Goal: Information Seeking & Learning: Find specific fact

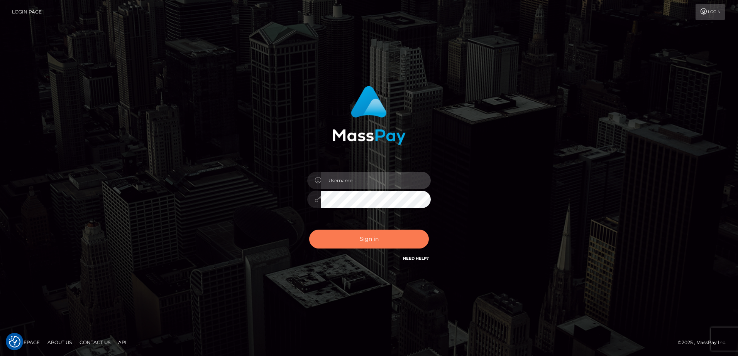
type input "Dan"
click at [352, 245] on button "Sign in" at bounding box center [369, 239] width 120 height 19
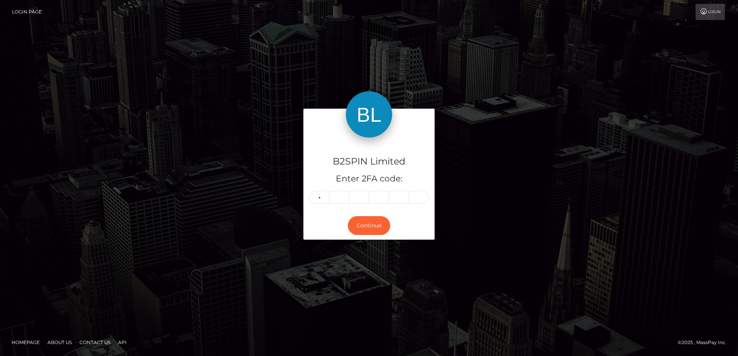
type input "8"
type input "2"
type input "6"
type input "4"
type input "1"
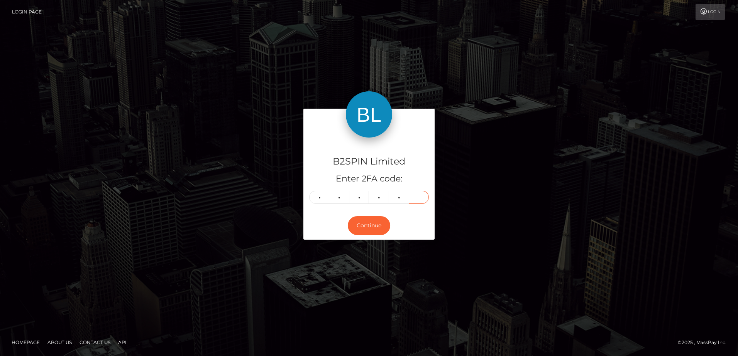
type input "6"
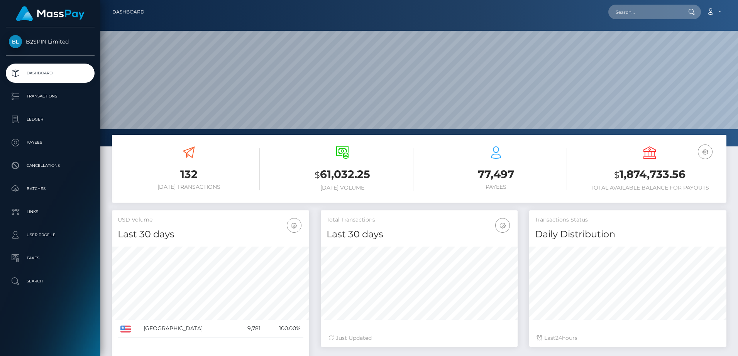
scroll to position [137, 197]
click at [63, 99] on p "Transactions" at bounding box center [50, 97] width 83 height 12
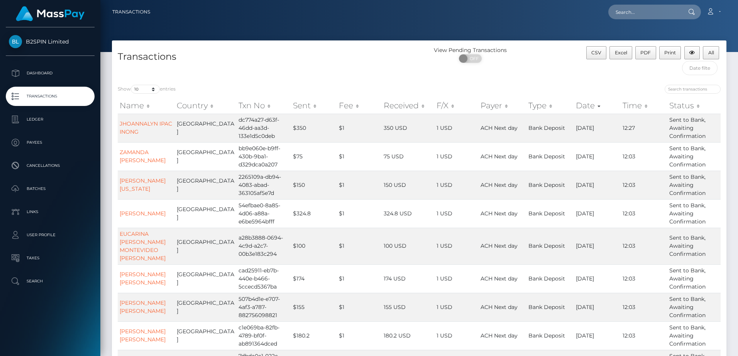
drag, startPoint x: 240, startPoint y: 44, endPoint x: 272, endPoint y: 60, distance: 35.0
click at [240, 44] on div "Transactions View Pending Transactions ON OFF CSV Excel PDF Print All" at bounding box center [419, 60] width 614 height 39
click at [143, 88] on select "10 25 50 100 250 500 1,000 3,500" at bounding box center [145, 89] width 29 height 9
select select "3500"
click at [132, 85] on select "10 25 50 100 250 500 1,000 3,500" at bounding box center [145, 89] width 29 height 9
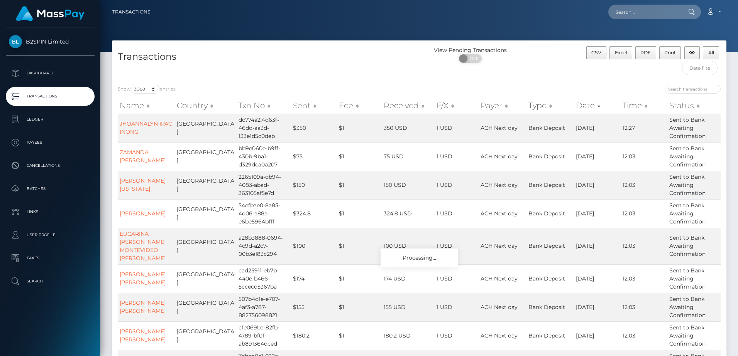
click at [267, 79] on div "Transactions" at bounding box center [265, 62] width 307 height 33
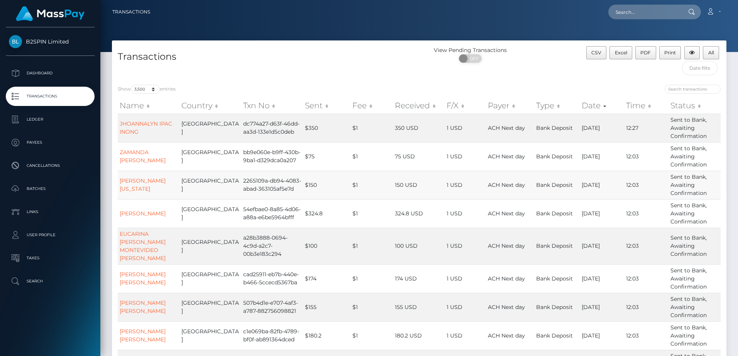
click at [303, 195] on td "$150" at bounding box center [326, 185] width 47 height 29
click at [615, 52] on span "Excel" at bounding box center [620, 53] width 12 height 6
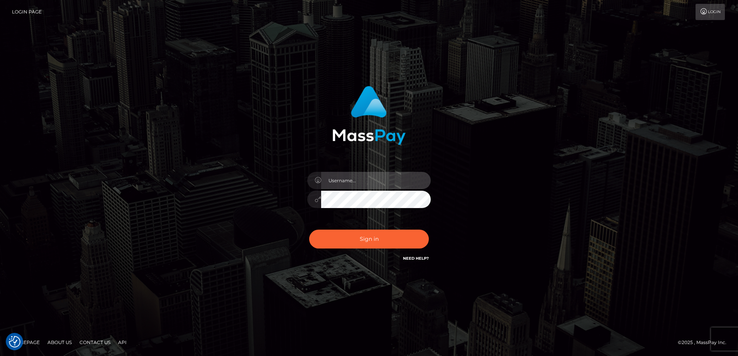
type input "[PERSON_NAME]"
drag, startPoint x: 393, startPoint y: 94, endPoint x: 466, endPoint y: 85, distance: 73.0
click at [393, 94] on img at bounding box center [368, 115] width 73 height 59
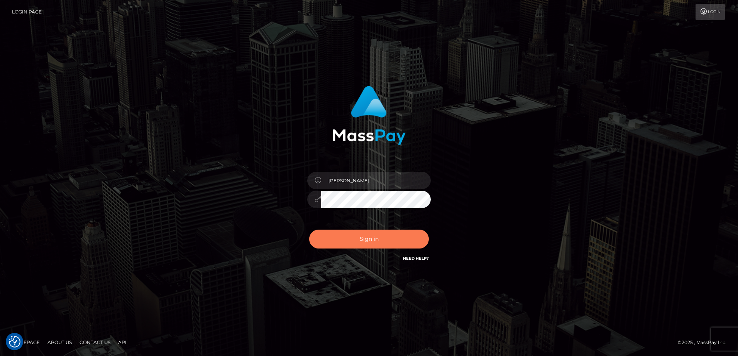
click at [351, 243] on button "Sign in" at bounding box center [369, 239] width 120 height 19
click at [221, 218] on div "Dan Sign in" at bounding box center [369, 178] width 440 height 196
type input "Dan"
click at [352, 241] on button "Sign in" at bounding box center [369, 239] width 120 height 19
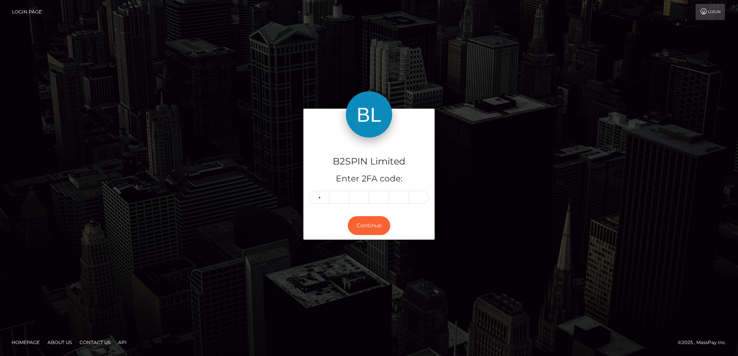
type input "4"
type input "5"
type input "8"
type input "1"
type input "5"
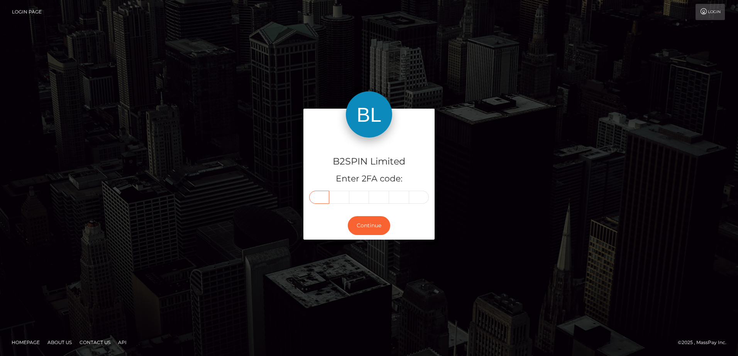
type input "4"
type input "7"
type input "1"
type input "5"
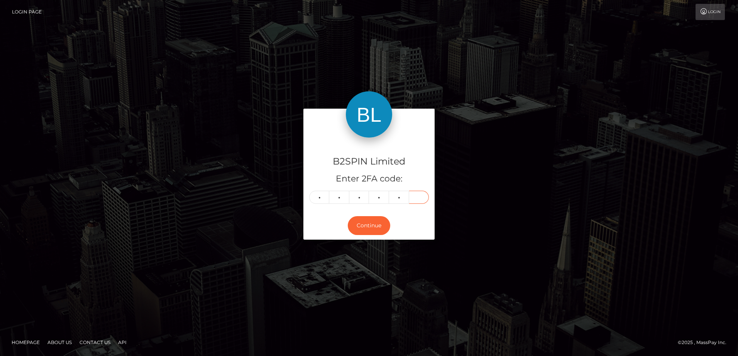
type input "2"
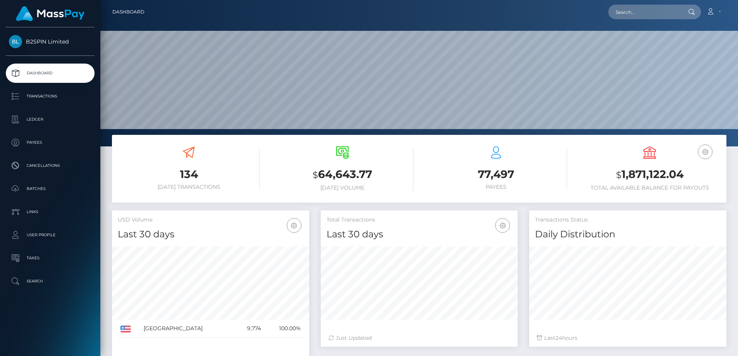
scroll to position [137, 197]
click at [635, 5] on div "Loading... Loading... Account Edit Profile Logout" at bounding box center [437, 12] width 575 height 16
click at [635, 10] on input "text" at bounding box center [644, 12] width 73 height 15
paste input "9e1e09ed-cdd4-425b-b0f0-dad19f1fd2ae"
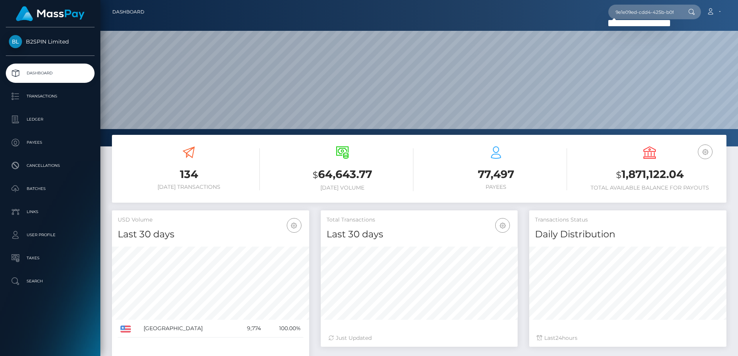
click at [656, 0] on nav "Dashboard 9e1e09ed-cdd4-425b-b0f0-dad19f1fd2ae Loading... Loading... Account Lo…" at bounding box center [418, 12] width 637 height 24
click at [653, 11] on input "9e1e09ed-cdd4-425b-b0f0-dad19f1fd2ae" at bounding box center [644, 12] width 73 height 15
paste input "a81960f6-f522-40ef-9266-3ee0876a7471"
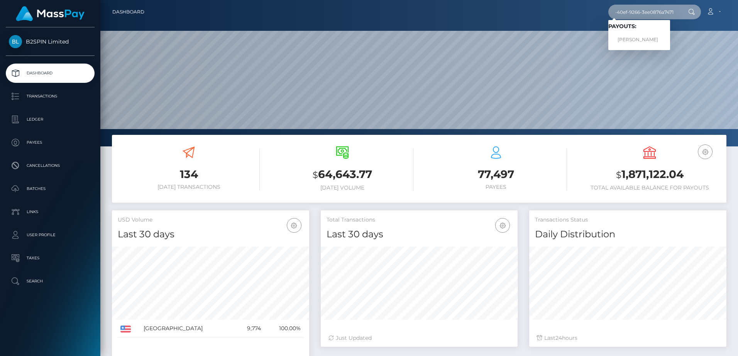
type input "a81960f6-f522-40ef-9266-3ee0876a7471"
click at [628, 41] on link "[PERSON_NAME]" at bounding box center [639, 40] width 62 height 14
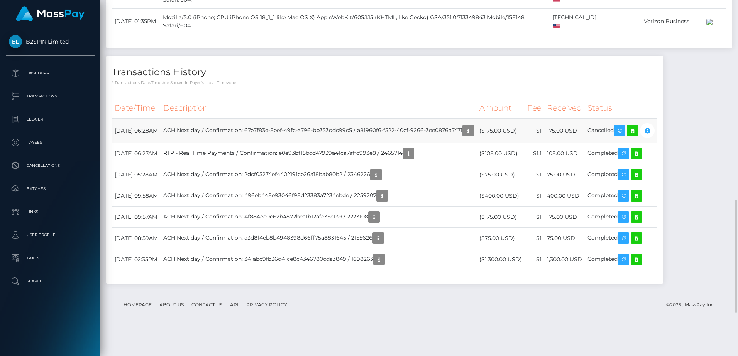
scroll to position [93, 197]
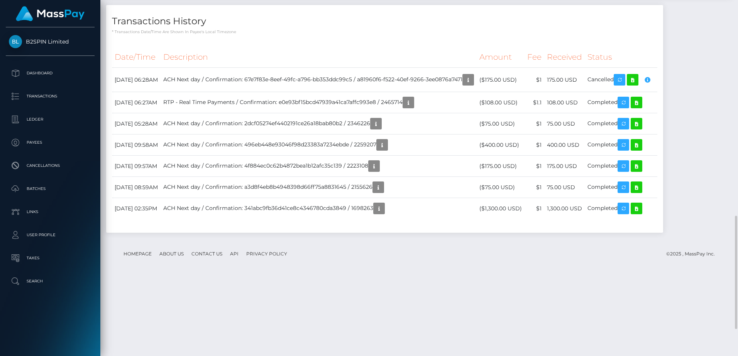
click at [387, 206] on div "Date/Time Description Amount Fee Received Status" at bounding box center [384, 137] width 557 height 192
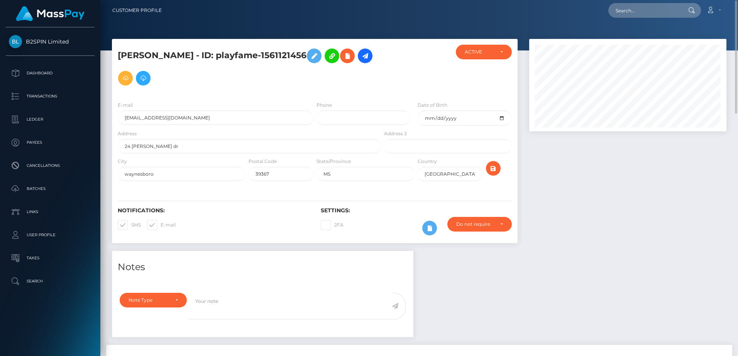
scroll to position [0, 0]
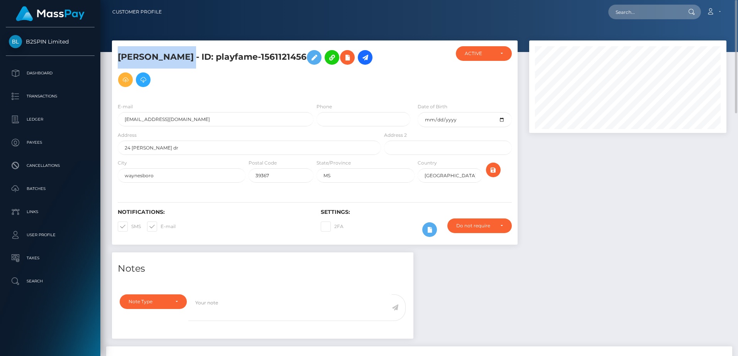
drag, startPoint x: 119, startPoint y: 52, endPoint x: 248, endPoint y: 52, distance: 129.2
click at [248, 52] on h5 "[PERSON_NAME] - ID: playfame-1561121456" at bounding box center [247, 68] width 259 height 45
copy h5 "JOENELL LABRANCH BISHOP"
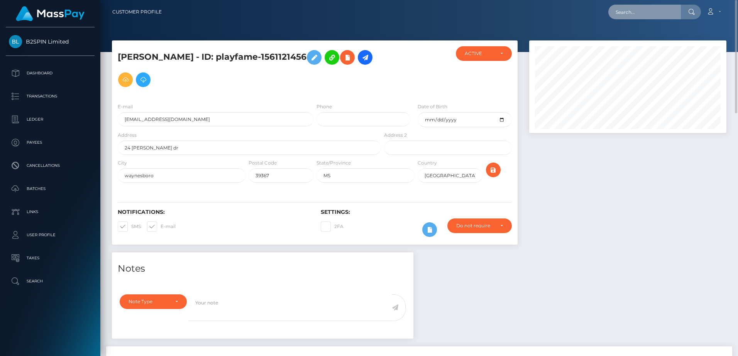
click at [630, 16] on input "text" at bounding box center [644, 12] width 73 height 15
paste input "JOENELL LABRANCH BISHOP"
type input "JOENELL LABRANCH BISHOP"
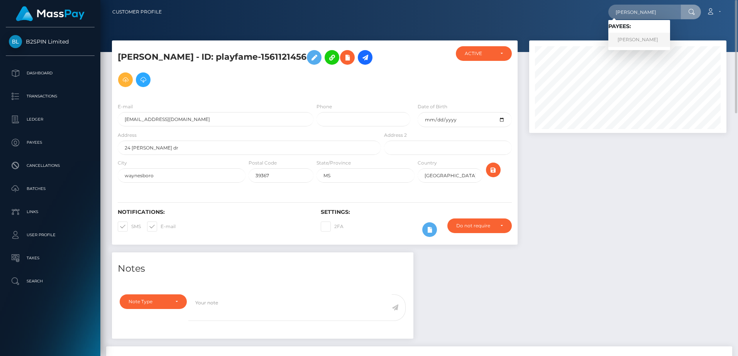
click at [636, 42] on link "JOENELL LABRANCH BISHOP" at bounding box center [639, 40] width 62 height 14
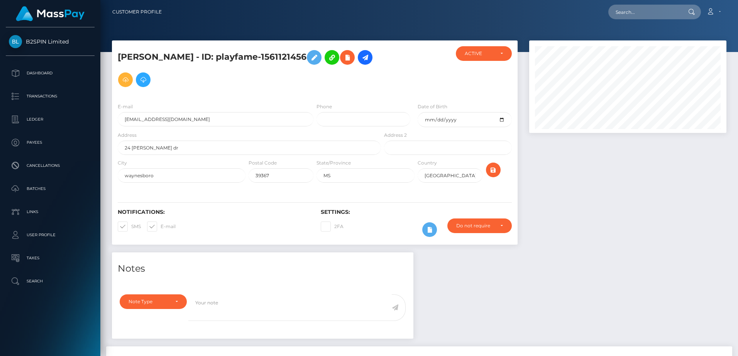
scroll to position [93, 197]
click at [629, 195] on div at bounding box center [627, 147] width 209 height 212
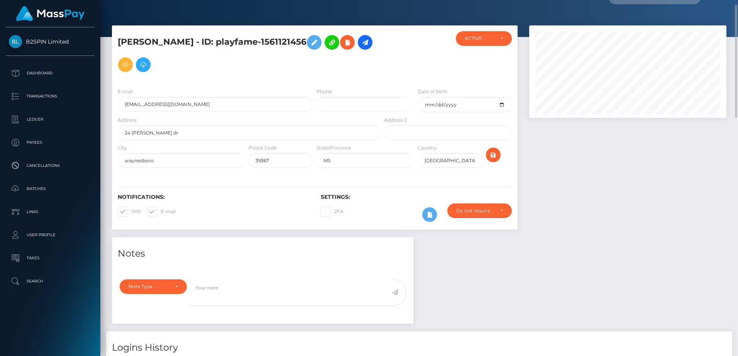
scroll to position [0, 0]
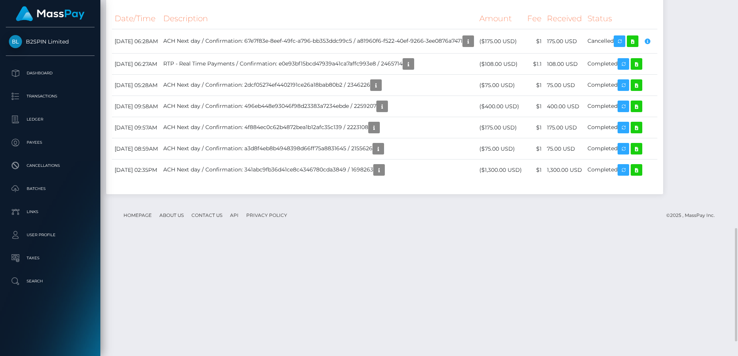
scroll to position [93, 197]
click at [322, 75] on td "RTP - Real Time Payments / Confirmation: e0e93bf15bcd47939a41ca7affc993e8 / 246…" at bounding box center [318, 64] width 316 height 21
click at [316, 75] on td "RTP - Real Time Payments / Confirmation: e0e93bf15bcd47939a41ca7affc993e8 / 246…" at bounding box center [318, 64] width 316 height 21
click at [473, 46] on icon "button" at bounding box center [467, 42] width 9 height 10
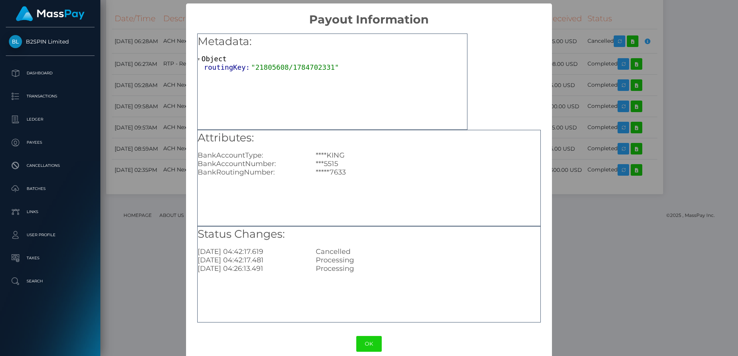
click at [621, 152] on div "× Payout Information Metadata: Object routingKey: "21805608/1784702331" Attribu…" at bounding box center [369, 178] width 738 height 356
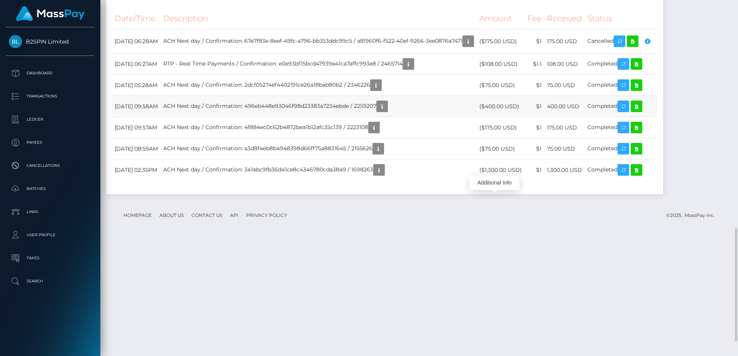
click at [160, 117] on td "April 9, 2025 09:58AM" at bounding box center [136, 106] width 49 height 21
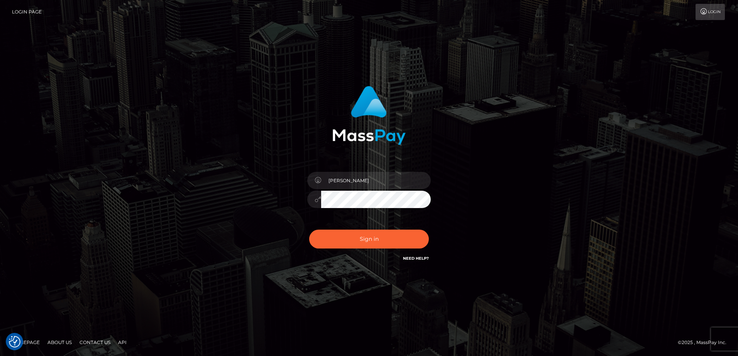
click at [163, 177] on div "[PERSON_NAME] Sign in" at bounding box center [369, 178] width 440 height 196
click at [256, 221] on div "[PERSON_NAME] Sign in" at bounding box center [369, 178] width 440 height 196
click at [234, 212] on div "[PERSON_NAME] Sign in" at bounding box center [369, 178] width 440 height 196
